Goal: Entertainment & Leisure: Consume media (video, audio)

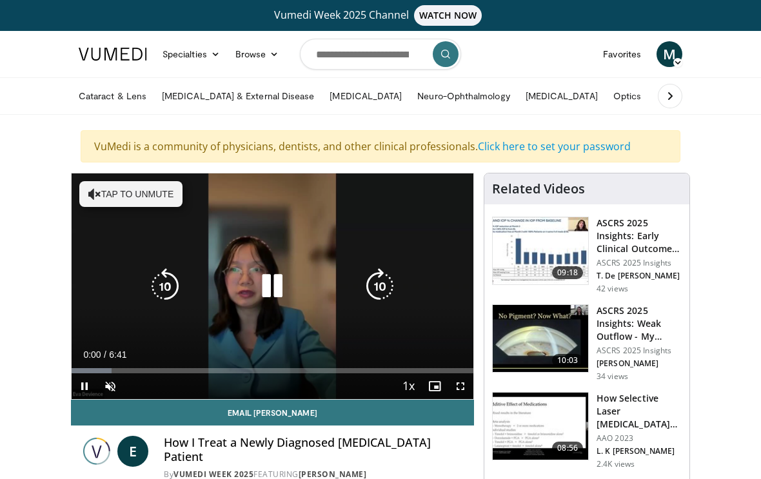
scroll to position [14, 0]
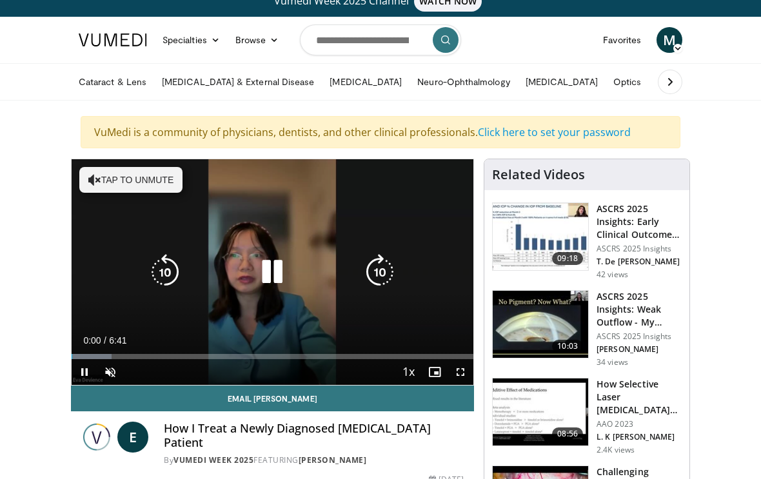
click at [126, 185] on div "10 seconds Tap to unmute" at bounding box center [273, 272] width 402 height 226
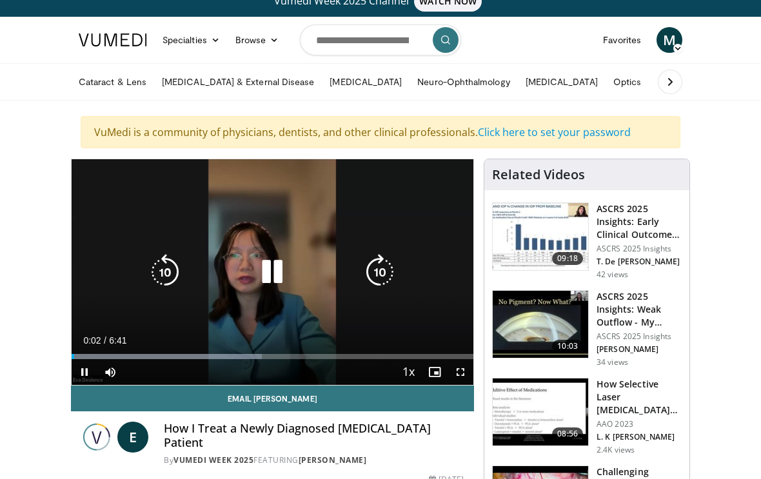
click at [262, 275] on icon "Video Player" at bounding box center [272, 272] width 36 height 36
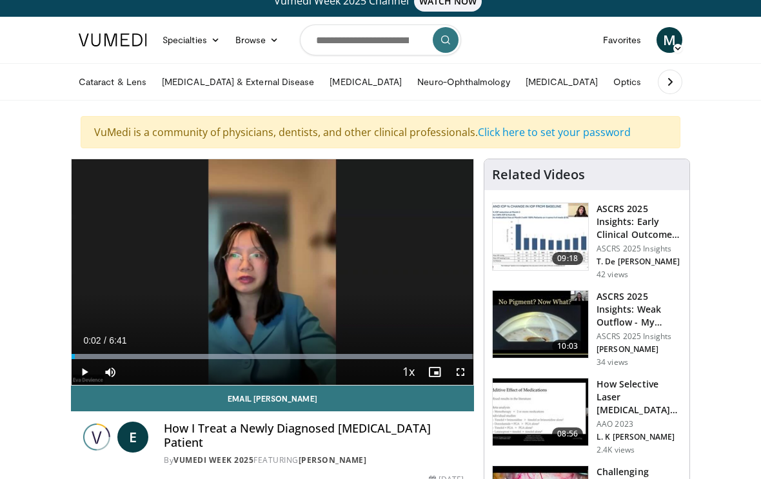
click at [276, 273] on icon "Video Player" at bounding box center [272, 272] width 36 height 36
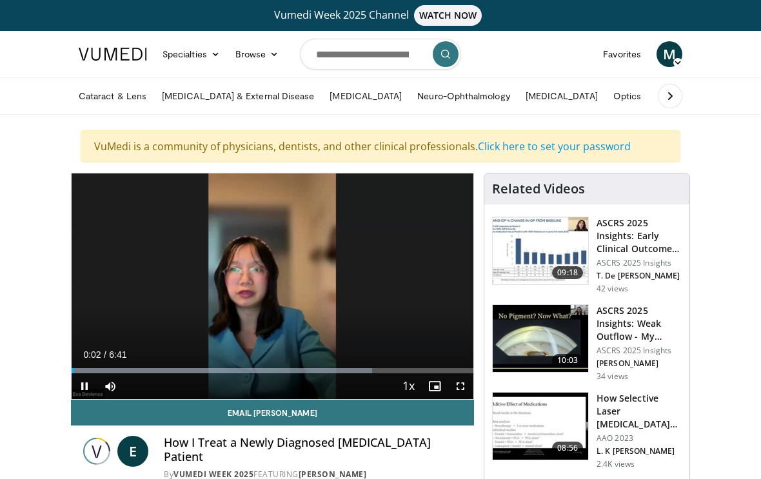
click at [266, 288] on icon "Video Player" at bounding box center [272, 286] width 36 height 36
click at [258, 289] on icon "Video Player" at bounding box center [272, 286] width 36 height 36
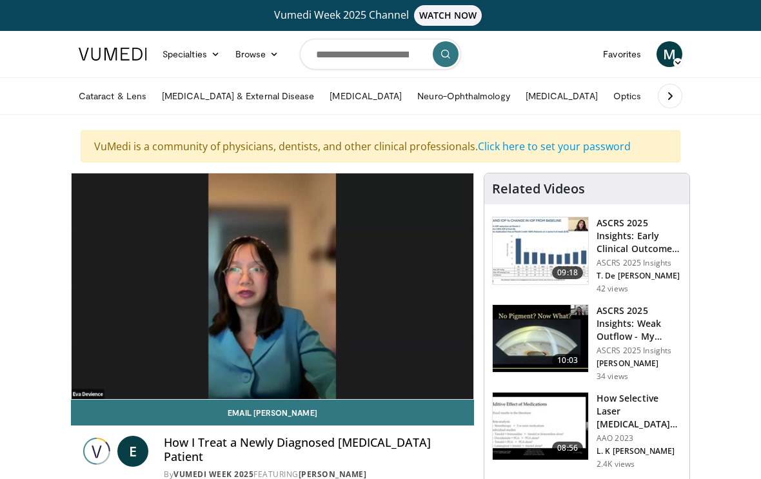
click at [265, 293] on icon "Video Player" at bounding box center [272, 286] width 36 height 36
